Goal: Task Accomplishment & Management: Use online tool/utility

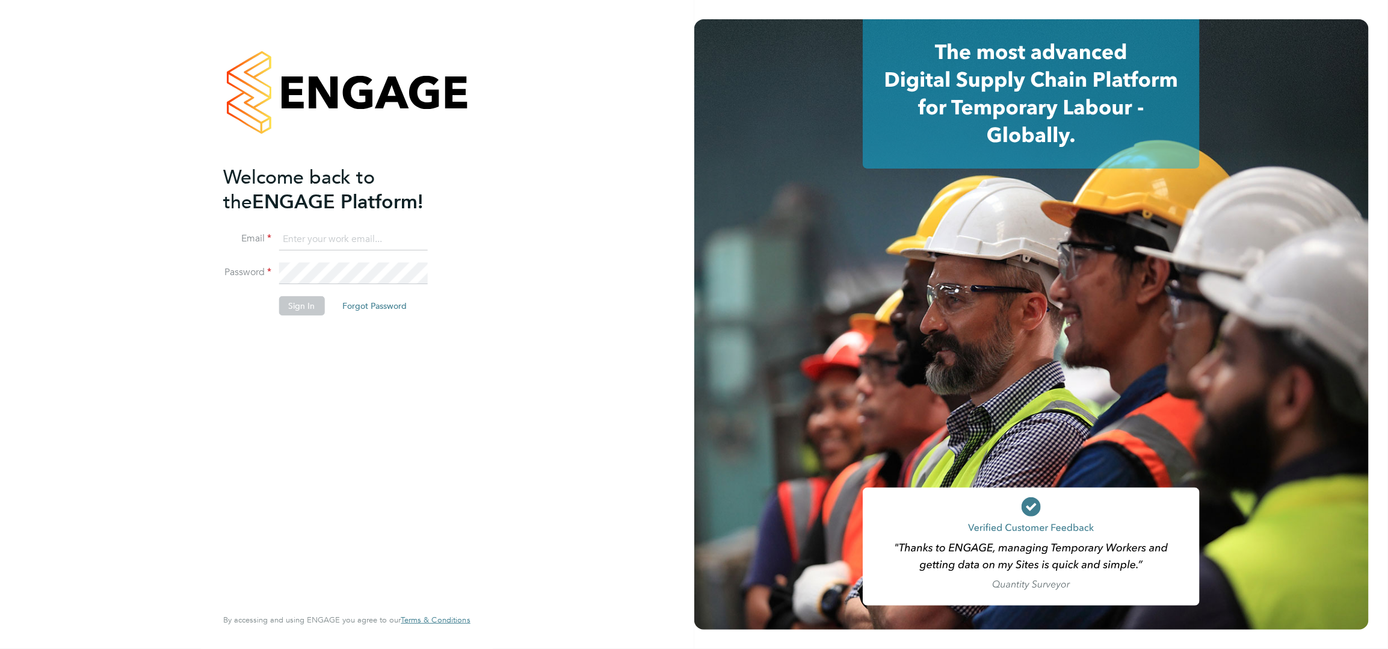
type input "aruna.jassal@wates.co.uk"
click at [296, 304] on button "Sign In" at bounding box center [302, 305] width 46 height 19
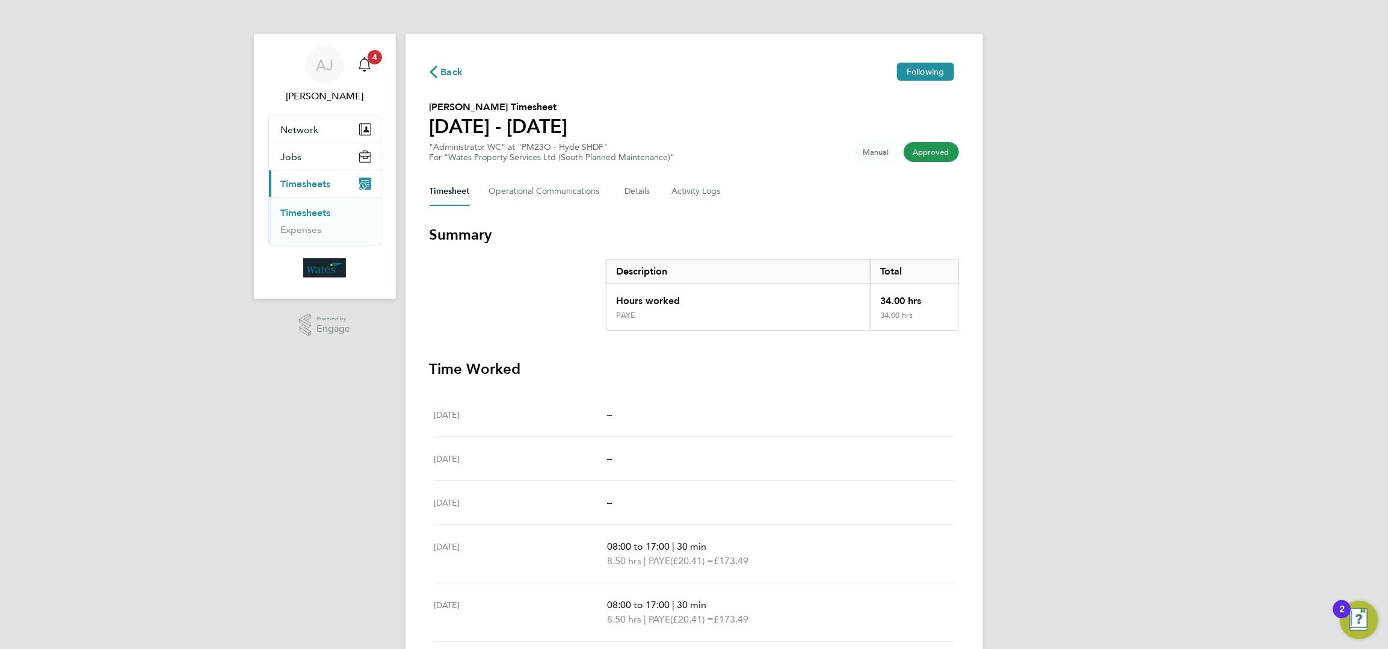
click at [310, 178] on span "Timesheets" at bounding box center [306, 183] width 50 height 11
click at [313, 182] on span "Timesheets" at bounding box center [306, 183] width 50 height 11
click at [312, 204] on ul "Timesheets Expenses" at bounding box center [325, 221] width 112 height 49
click at [312, 211] on link "Timesheets" at bounding box center [306, 212] width 50 height 11
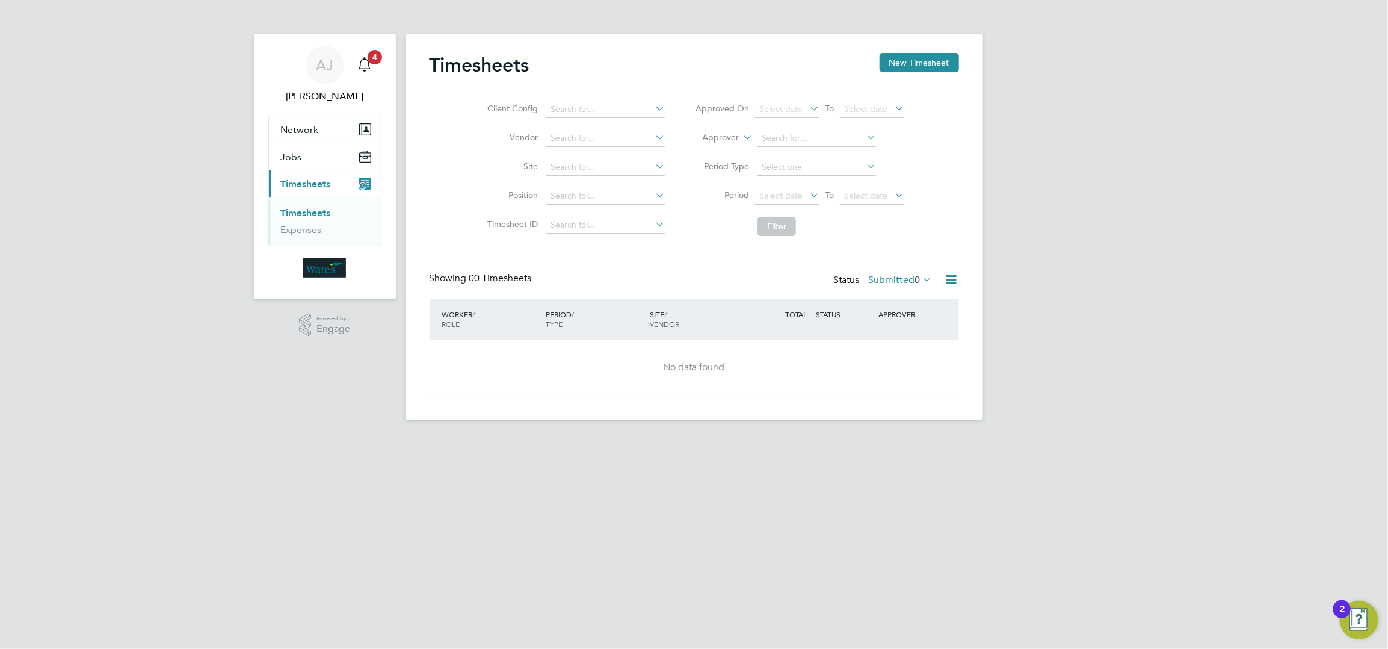
click at [313, 215] on link "Timesheets" at bounding box center [306, 212] width 50 height 11
click at [807, 196] on icon at bounding box center [807, 195] width 0 height 17
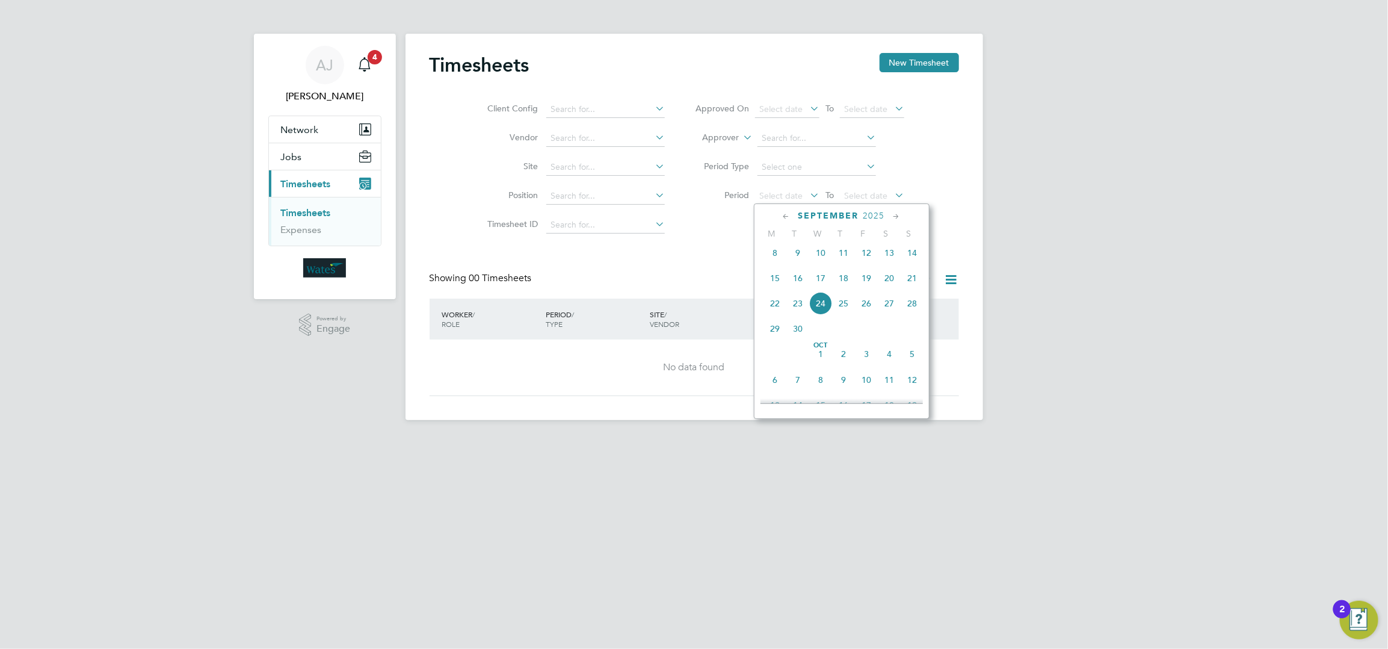
click at [785, 219] on icon at bounding box center [786, 216] width 11 height 13
click at [774, 388] on span "Sep 1" at bounding box center [775, 382] width 23 height 23
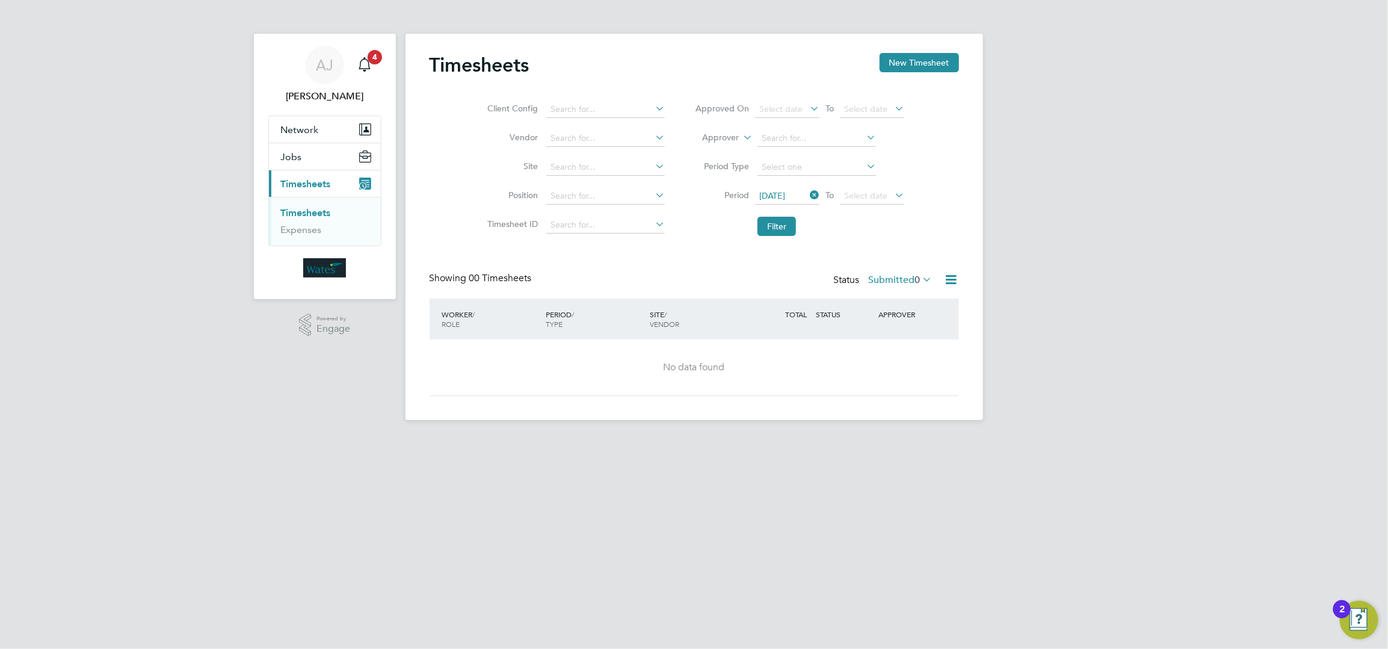
click at [892, 192] on icon at bounding box center [892, 195] width 0 height 17
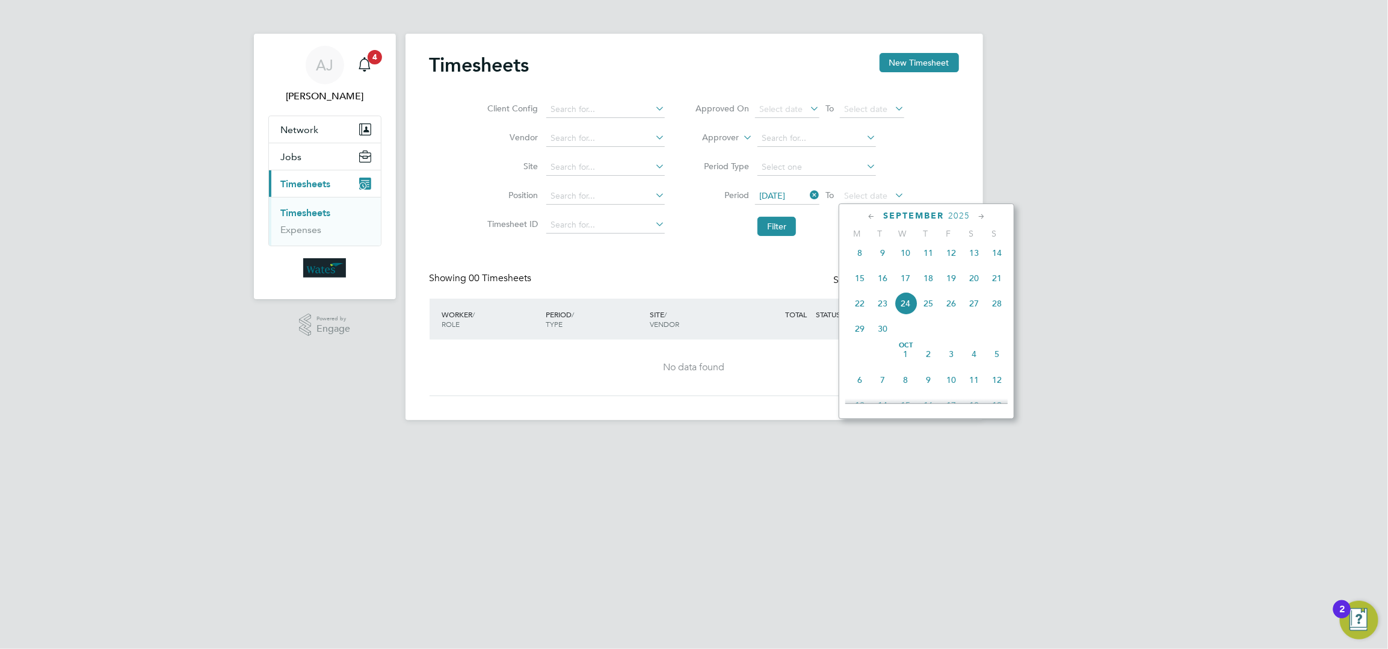
click at [906, 305] on span "24" at bounding box center [905, 303] width 23 height 23
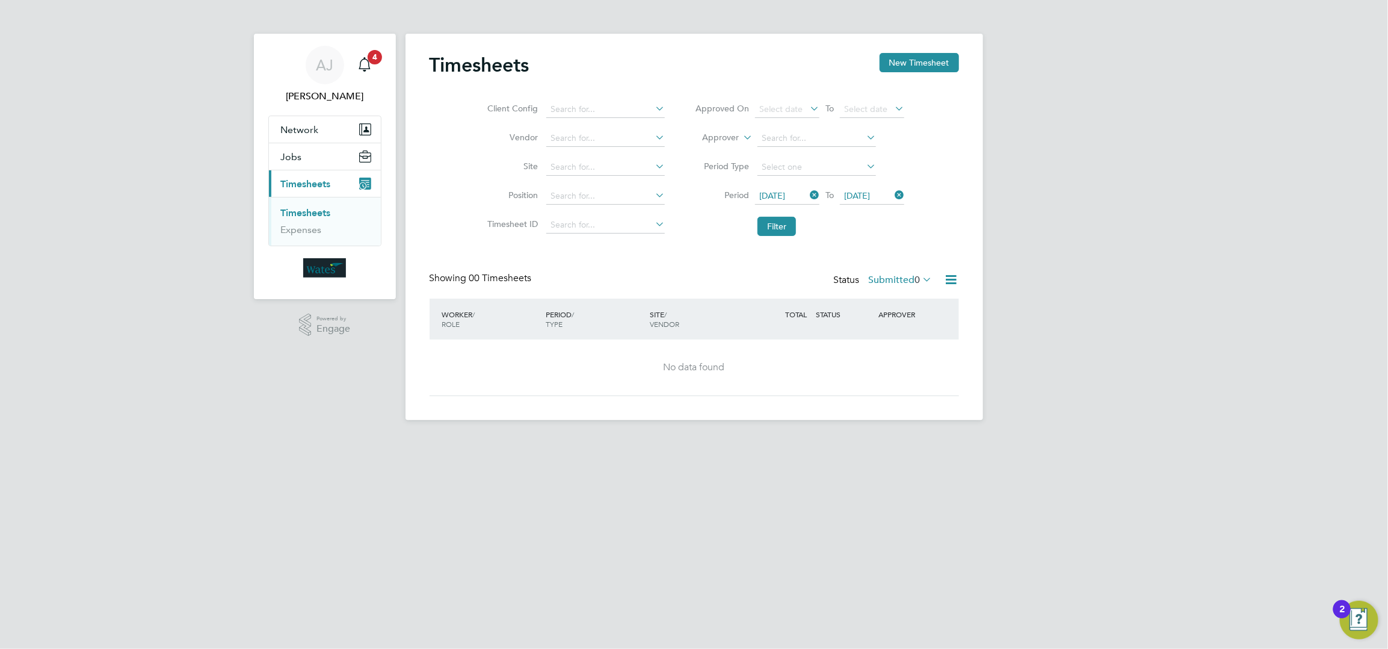
click at [785, 198] on span "01 Sep 2025" at bounding box center [772, 195] width 26 height 11
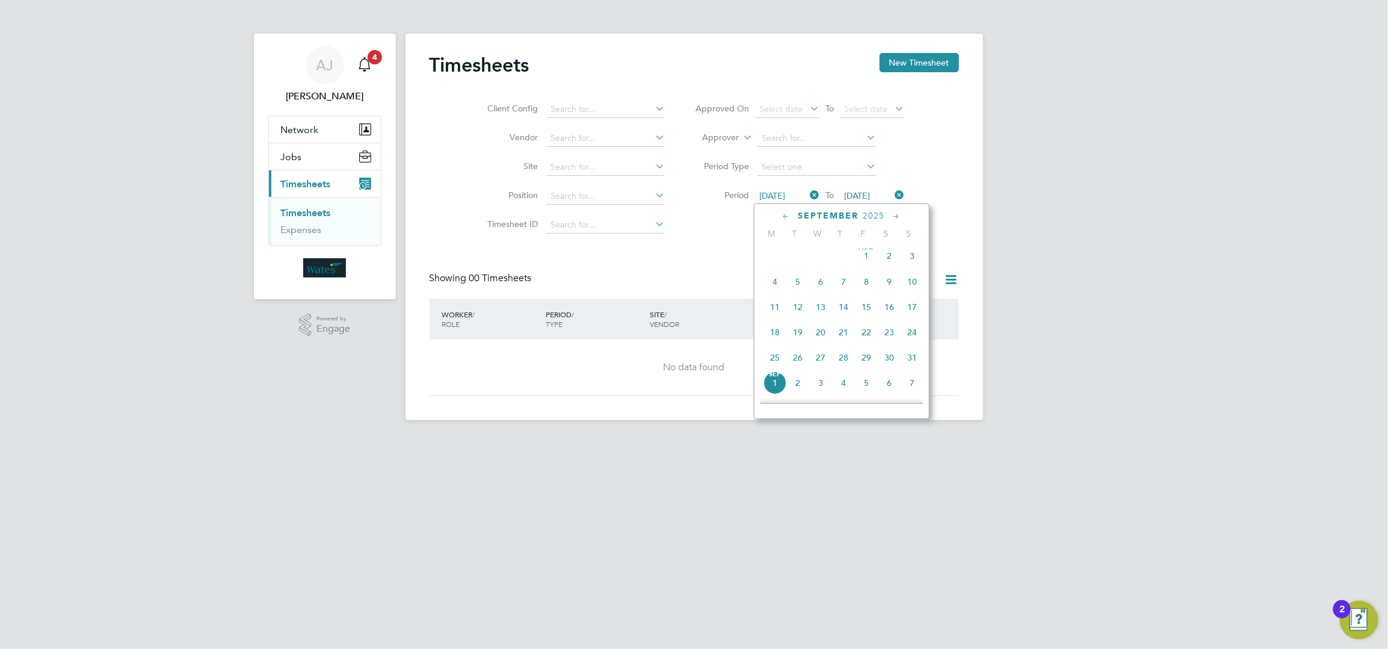
scroll to position [362, 0]
click at [773, 280] on span "25" at bounding box center [775, 279] width 23 height 23
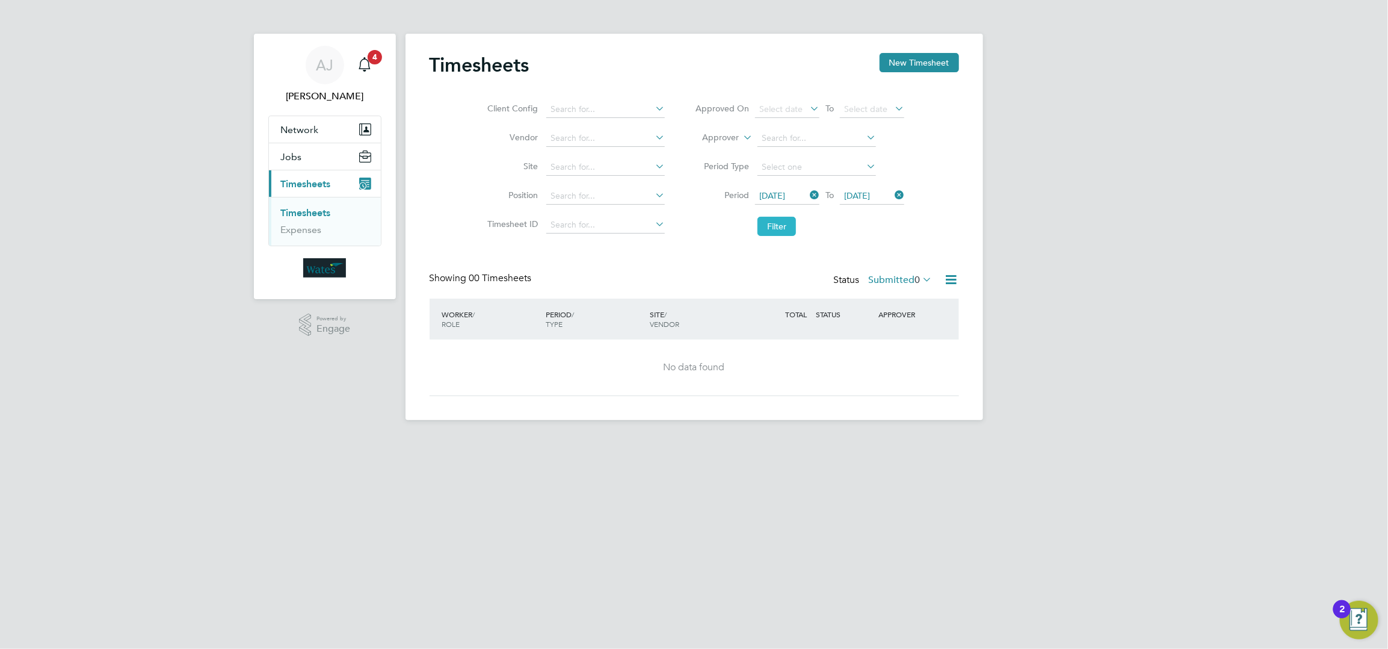
click at [781, 223] on button "Filter" at bounding box center [777, 226] width 39 height 19
click at [569, 161] on input at bounding box center [605, 167] width 119 height 17
click at [626, 202] on li "PM23O - Hy de SHDF" at bounding box center [613, 200] width 135 height 16
type input "PM23O - Hyde SHDF"
click at [795, 226] on button "Filter" at bounding box center [777, 226] width 39 height 19
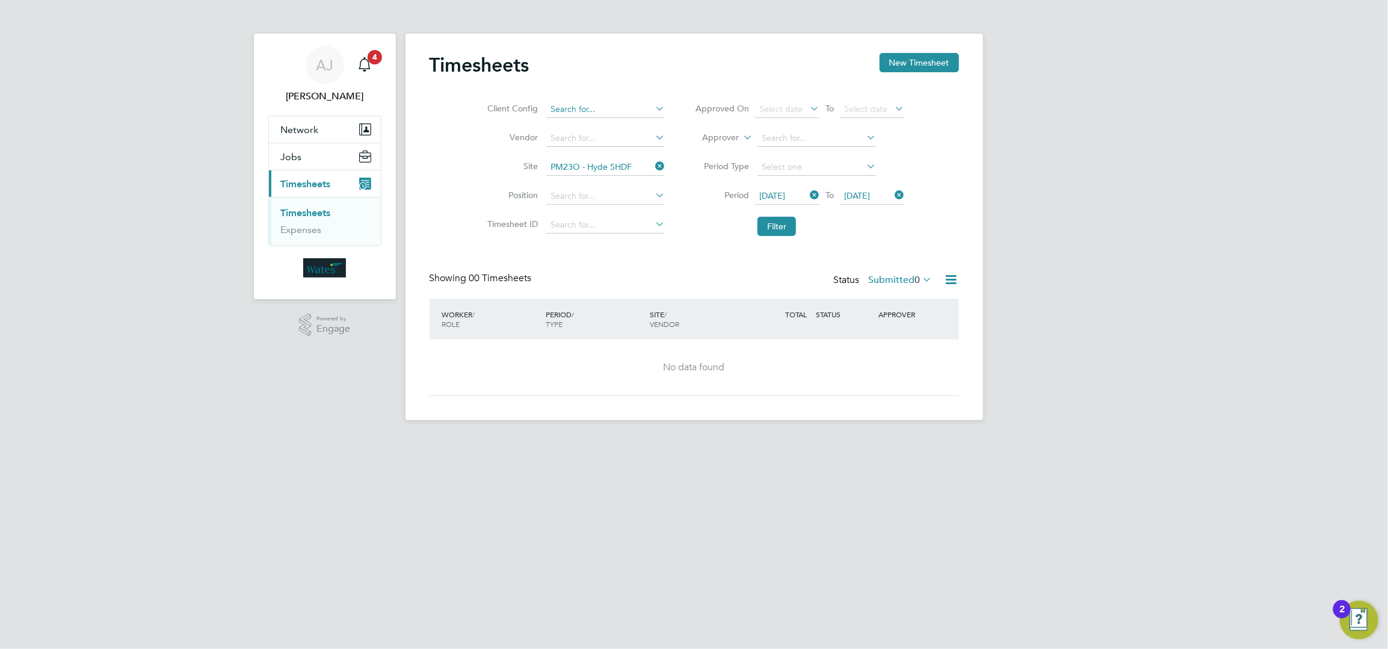
click at [618, 114] on input at bounding box center [605, 109] width 119 height 17
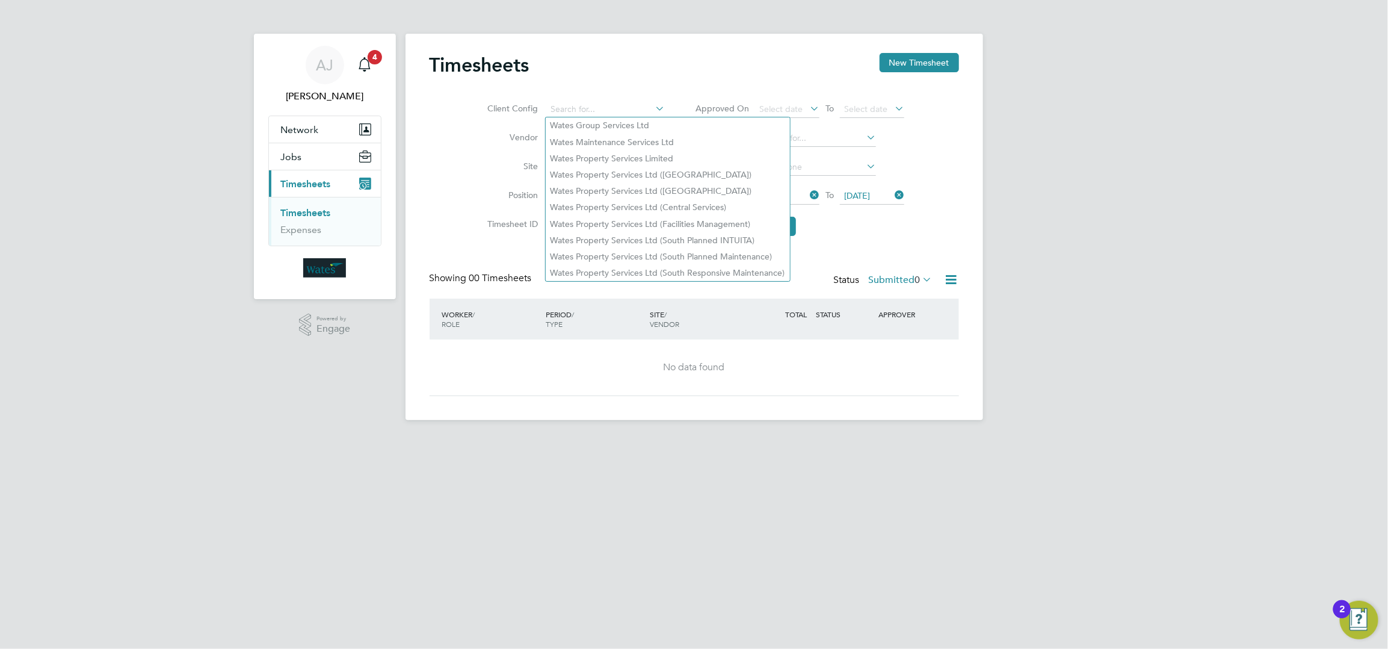
click at [629, 97] on li "Client Config" at bounding box center [574, 109] width 211 height 29
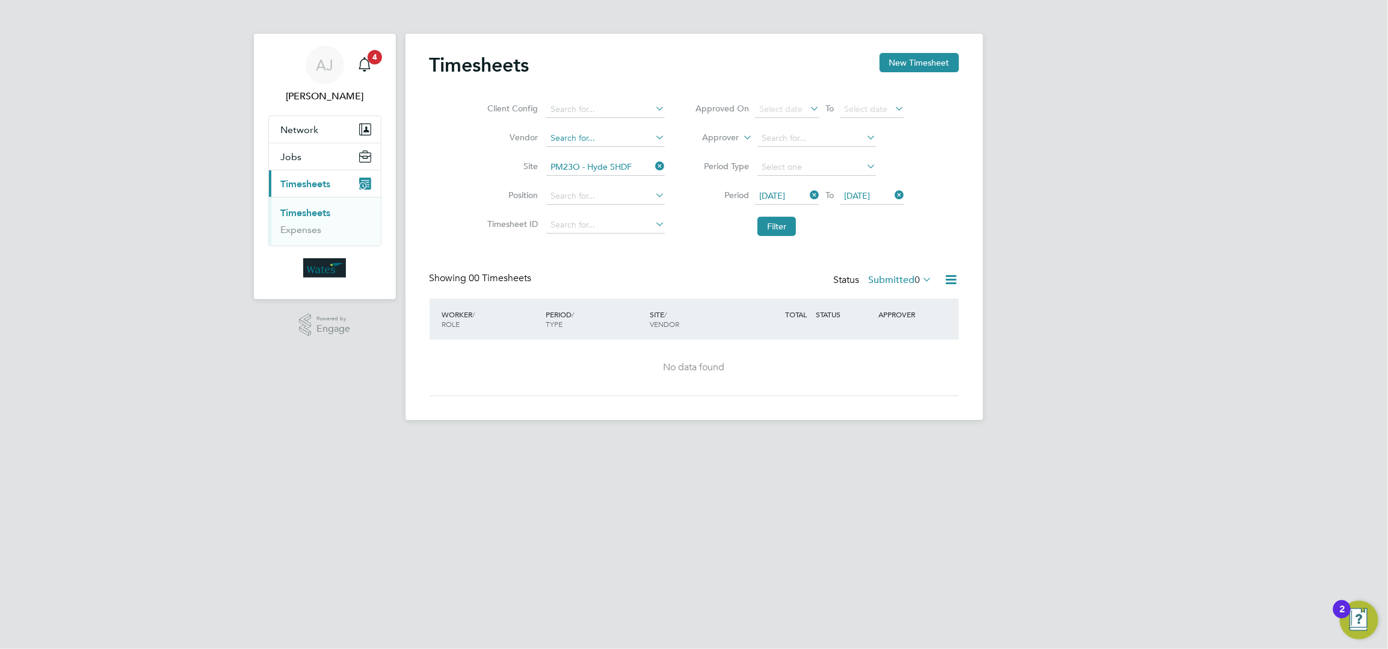
click at [561, 135] on input at bounding box center [605, 138] width 119 height 17
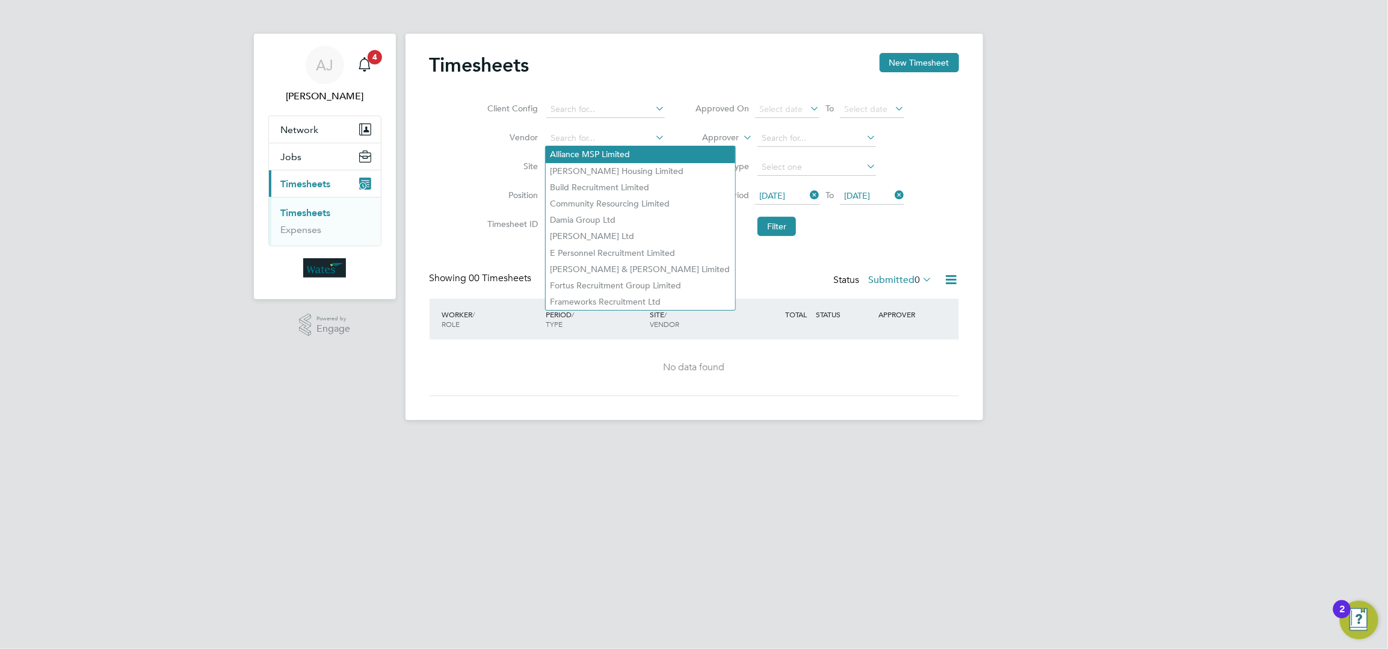
click at [576, 154] on li "Alliance MSP Limited" at bounding box center [641, 154] width 190 height 16
type input "Alliance MSP Limited"
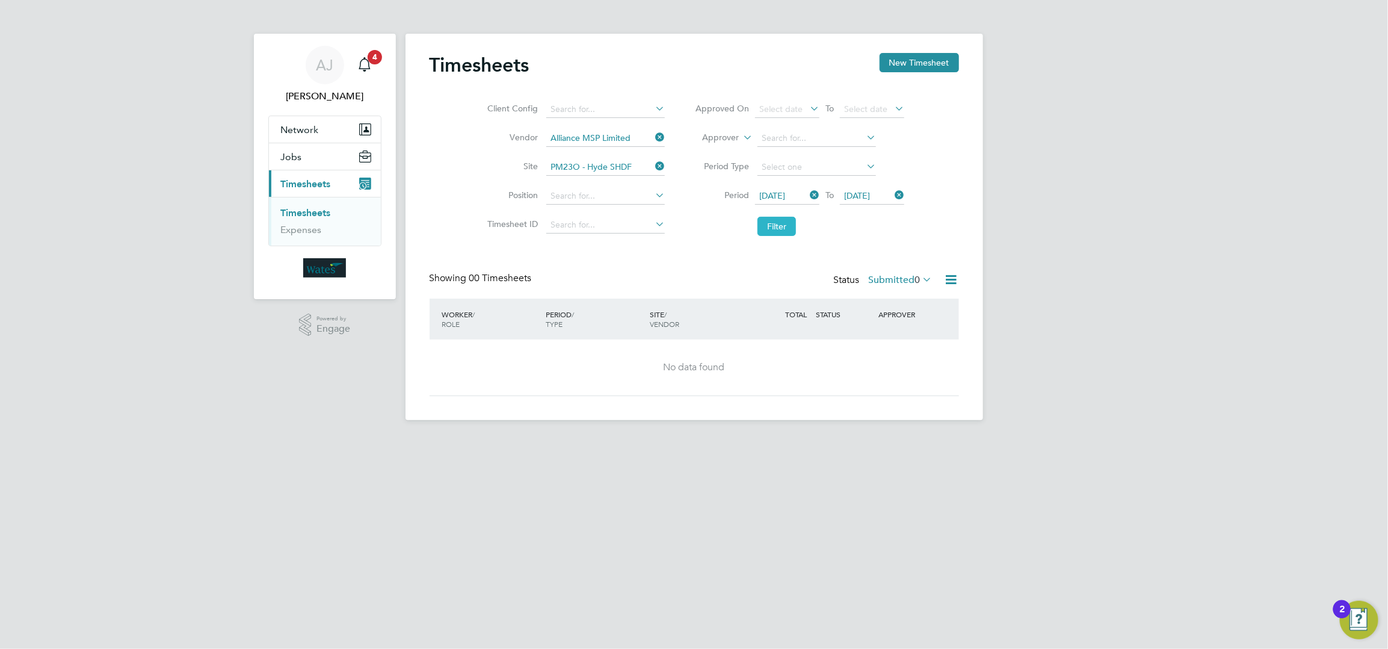
click at [786, 230] on button "Filter" at bounding box center [777, 226] width 39 height 19
click at [317, 214] on link "Timesheets" at bounding box center [306, 212] width 50 height 11
click at [314, 189] on span "Timesheets" at bounding box center [306, 183] width 50 height 11
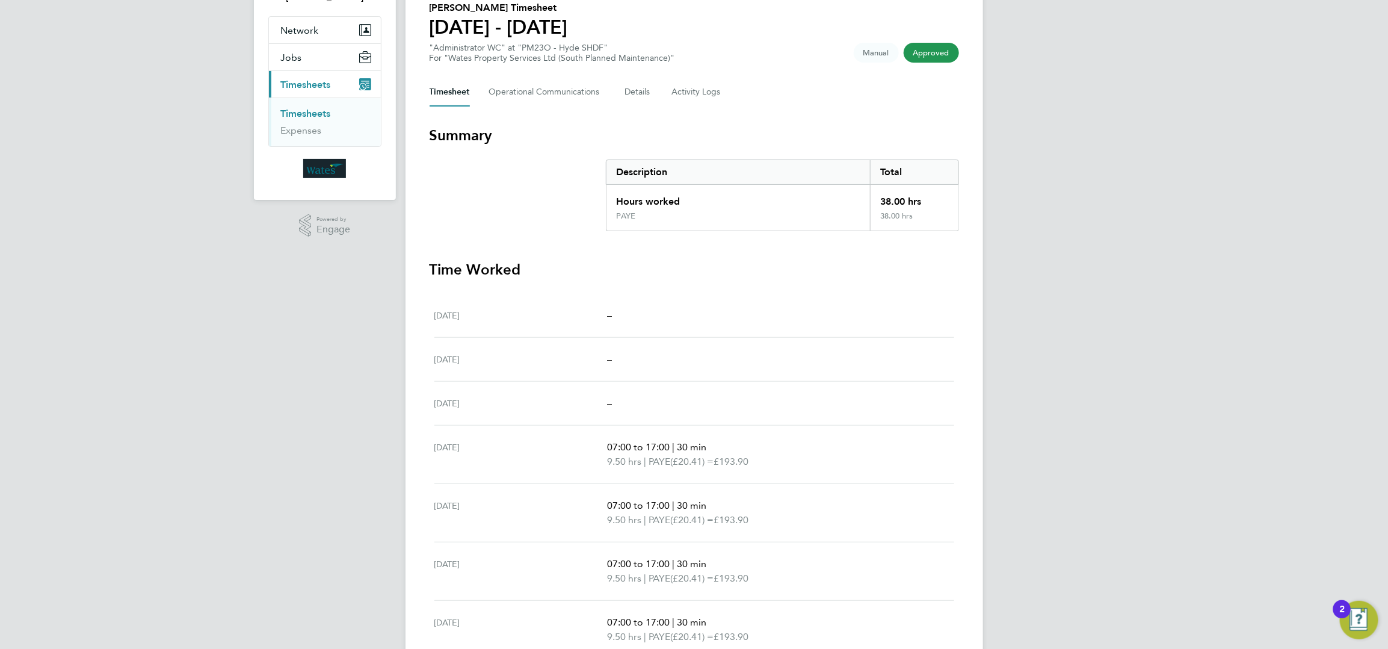
scroll to position [156, 0]
